Goal: Task Accomplishment & Management: Manage account settings

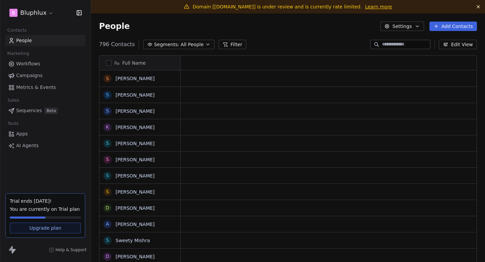
scroll to position [231, 394]
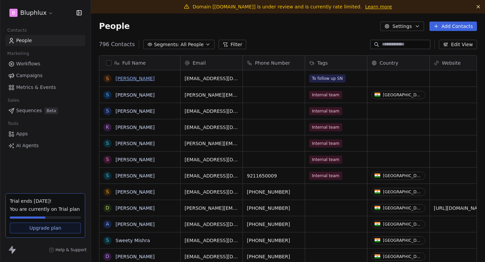
click at [139, 79] on link "Srimanto Bhattacharya" at bounding box center [135, 78] width 39 height 5
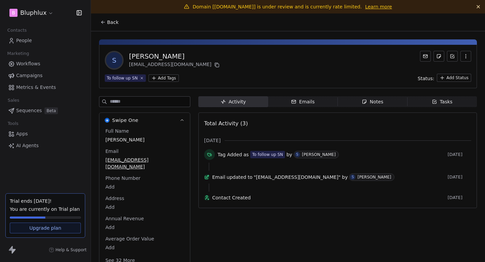
click at [316, 102] on span "Emails Emails" at bounding box center [303, 101] width 70 height 11
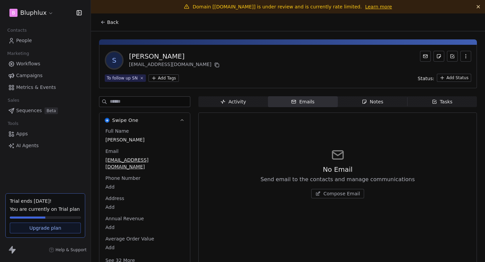
click at [328, 197] on button "Compose Email" at bounding box center [337, 193] width 53 height 9
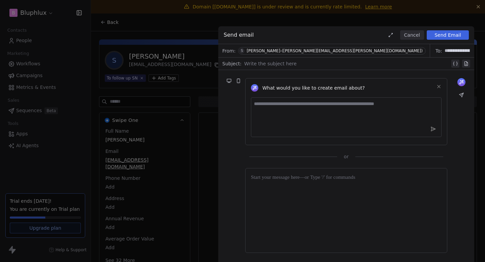
click at [420, 33] on button "Cancel" at bounding box center [412, 34] width 24 height 9
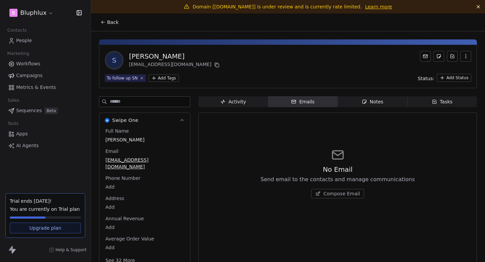
click at [25, 110] on span "Sequences" at bounding box center [29, 110] width 26 height 7
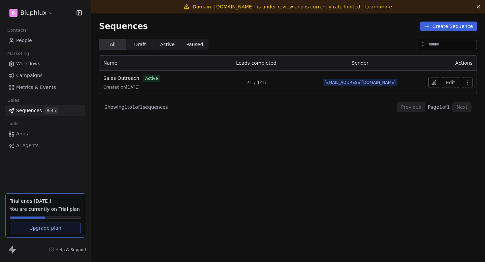
click at [228, 181] on section "Sequences Create Sequence All All Draft Draft Active Active Paused Paused Name …" at bounding box center [288, 144] width 394 height 262
click at [129, 78] on span "Sales Outreach" at bounding box center [121, 77] width 36 height 5
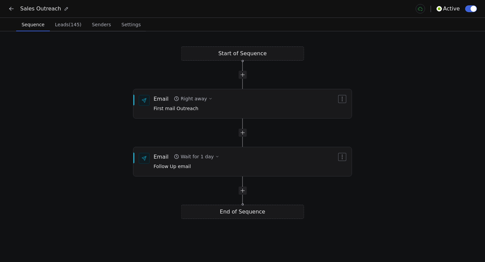
click at [69, 29] on span "Leads (145)" at bounding box center [68, 24] width 32 height 9
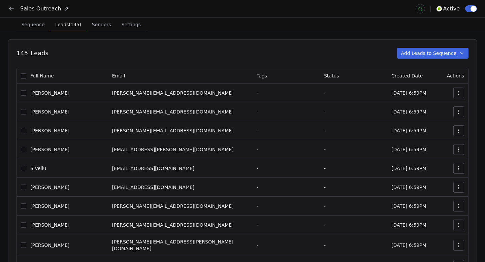
click at [11, 9] on icon at bounding box center [11, 9] width 4 height 0
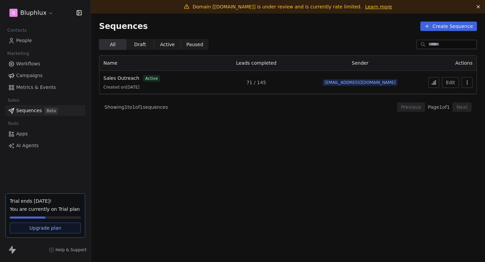
click at [127, 168] on section "Sequences Create Sequence All All Draft Draft Active Active Paused Paused Name …" at bounding box center [288, 144] width 394 height 262
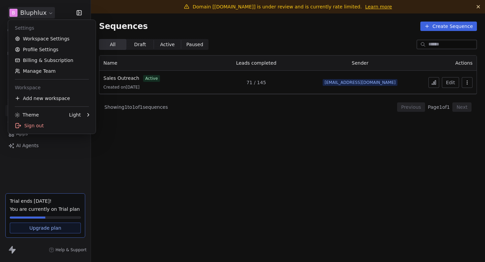
click at [44, 12] on html "B Bluphlux Contacts People Marketing Workflows Campaigns Metrics & Events Sales…" at bounding box center [242, 131] width 485 height 262
click at [225, 19] on html "B Bluphlux Contacts People Marketing Workflows Campaigns Metrics & Events Sales…" at bounding box center [242, 131] width 485 height 262
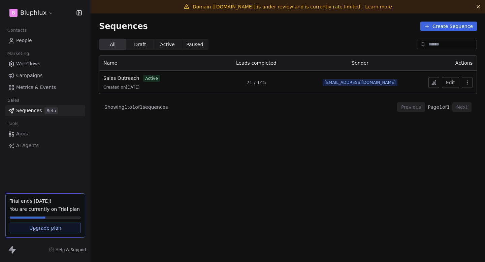
click at [120, 74] on td "Sales Outreach active Created on [DATE]" at bounding box center [151, 82] width 104 height 23
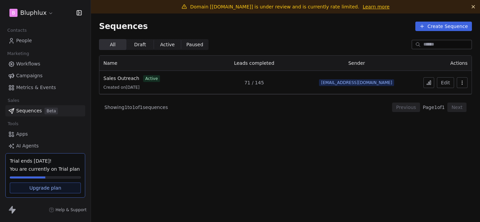
click at [139, 128] on section "Sequences Create Sequence All All Draft Draft Active Active Paused Paused Name …" at bounding box center [285, 124] width 389 height 222
click at [132, 78] on span "Sales Outreach" at bounding box center [121, 77] width 36 height 5
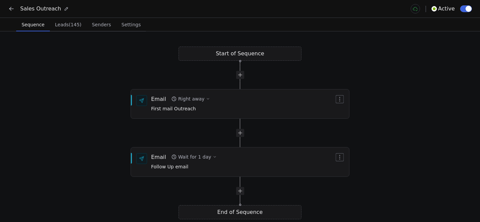
click at [246, 54] on div "Start of Sequence Email Right away First mail Outreach End of Sequence Email Wa…" at bounding box center [240, 126] width 480 height 190
click at [236, 56] on div "Start of Sequence Email Right away First mail Outreach End of Sequence Email Wa…" at bounding box center [240, 126] width 480 height 190
click at [242, 76] on div at bounding box center [240, 75] width 8 height 8
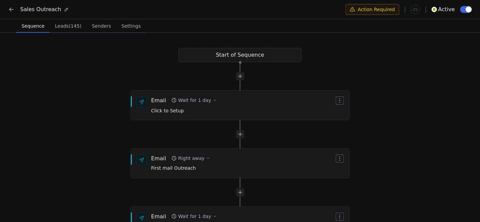
click at [438, 76] on div "Start of Sequence Email Right away First mail Outreach End of Sequence Email Wa…" at bounding box center [240, 128] width 480 height 190
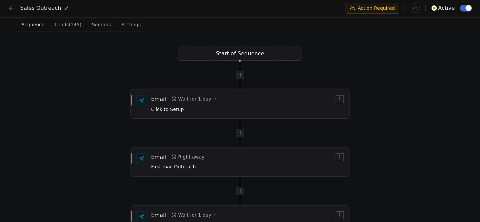
click at [337, 102] on button "button" at bounding box center [340, 99] width 8 height 8
click at [348, 122] on div "Delete" at bounding box center [352, 122] width 31 height 11
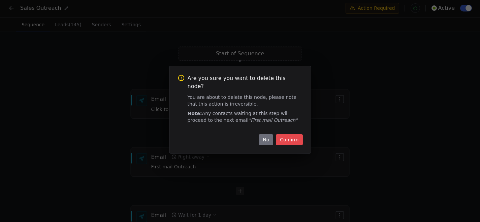
click at [294, 135] on button "Confirm" at bounding box center [289, 139] width 27 height 11
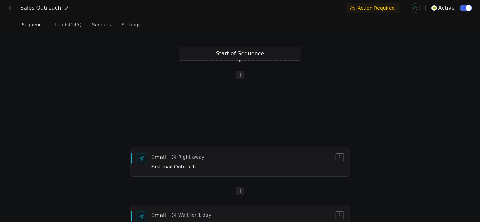
scroll to position [0, 0]
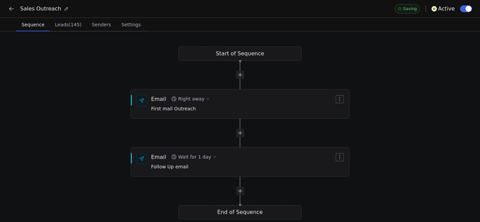
click at [401, 113] on div "Start of Sequence Email Right away First mail Outreach End of Sequence Email Wa…" at bounding box center [240, 126] width 480 height 190
click at [249, 105] on div "Email Right away First mail Outreach" at bounding box center [242, 104] width 183 height 18
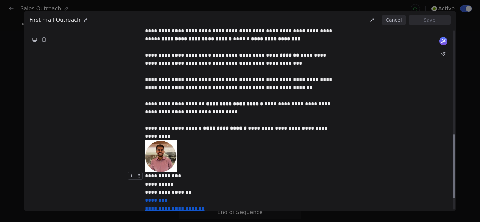
scroll to position [293, 0]
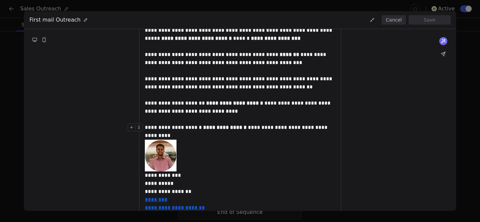
click at [392, 18] on button "Cancel" at bounding box center [394, 19] width 24 height 9
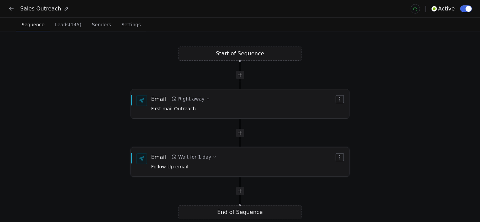
click at [262, 153] on div "Email Wait for 1 day Follow Up email" at bounding box center [242, 162] width 183 height 18
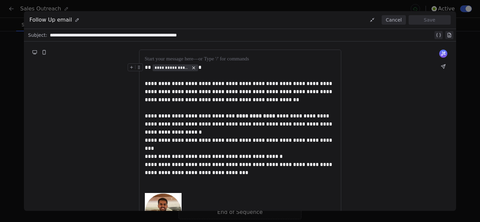
click at [388, 23] on button "Cancel" at bounding box center [394, 19] width 24 height 9
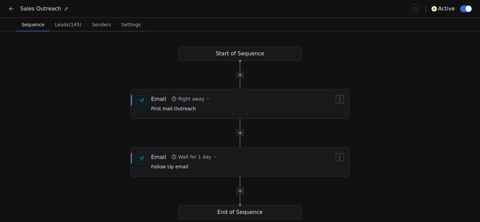
click at [58, 29] on span "Leads (145)" at bounding box center [68, 24] width 32 height 9
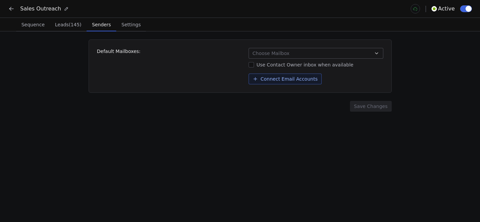
click at [103, 25] on span "Senders" at bounding box center [101, 24] width 24 height 9
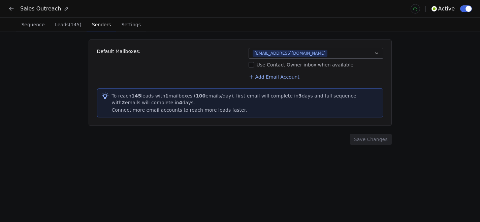
click at [119, 28] on span "Settings" at bounding box center [131, 24] width 25 height 9
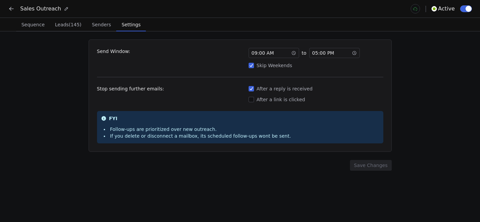
click at [13, 124] on div "Send Window: 09 : 00 AM to 05 : 00 PM Skip Weekends Stop sending further emails…" at bounding box center [240, 126] width 480 height 190
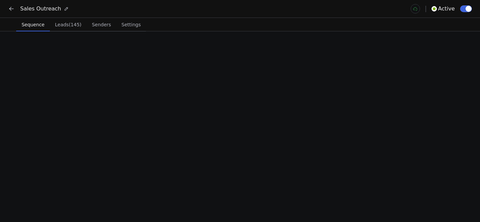
click at [31, 26] on span "Sequence" at bounding box center [33, 24] width 28 height 9
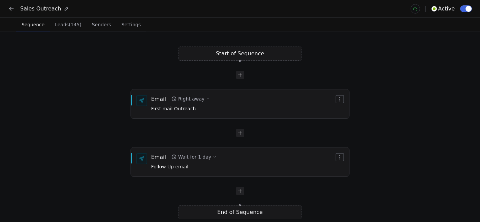
click at [71, 26] on span "Leads (145)" at bounding box center [68, 24] width 32 height 9
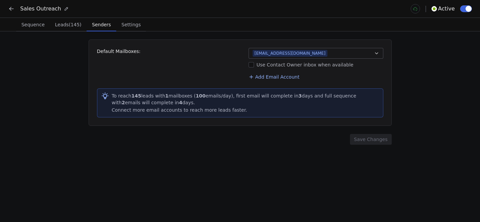
click at [95, 25] on span "Senders" at bounding box center [101, 24] width 24 height 9
click at [34, 28] on span "Sequence" at bounding box center [33, 24] width 29 height 9
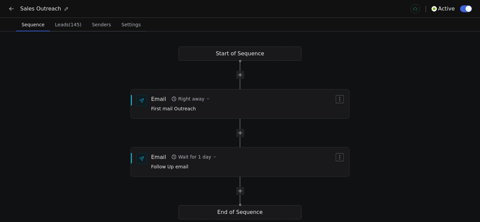
click at [10, 10] on icon at bounding box center [11, 8] width 7 height 7
